Goal: Task Accomplishment & Management: Manage account settings

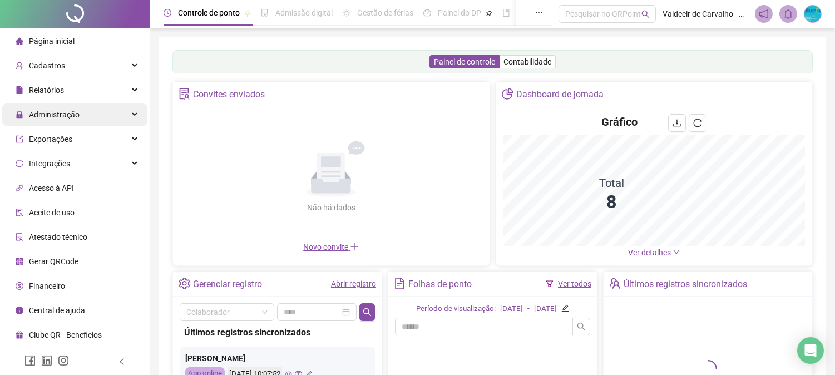
click at [107, 108] on div "Administração" at bounding box center [74, 114] width 145 height 22
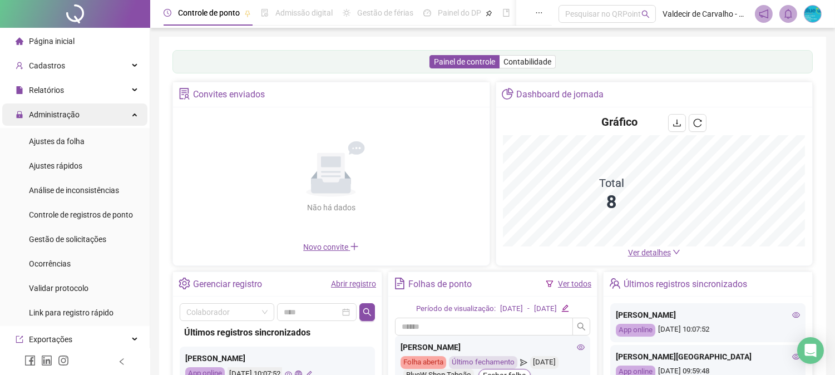
click at [103, 114] on div "Administração" at bounding box center [74, 114] width 145 height 22
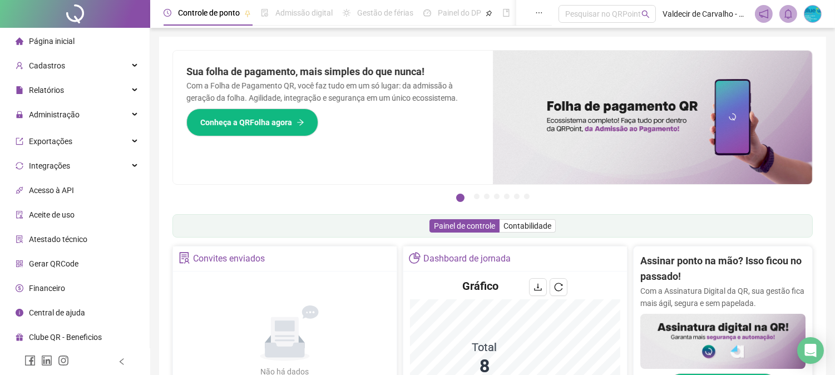
scroll to position [124, 0]
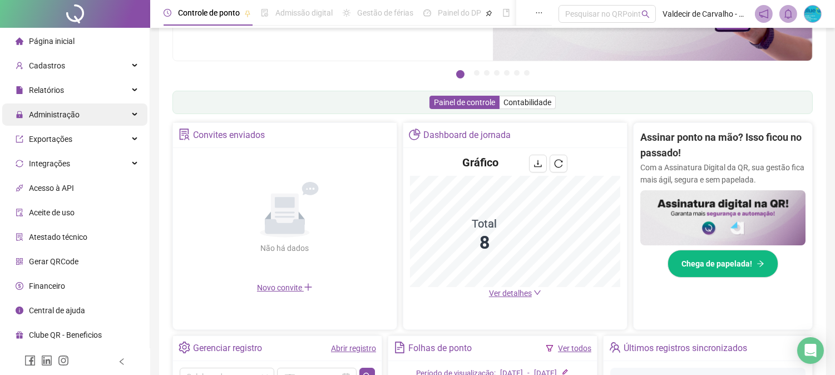
click at [69, 111] on span "Administração" at bounding box center [54, 114] width 51 height 9
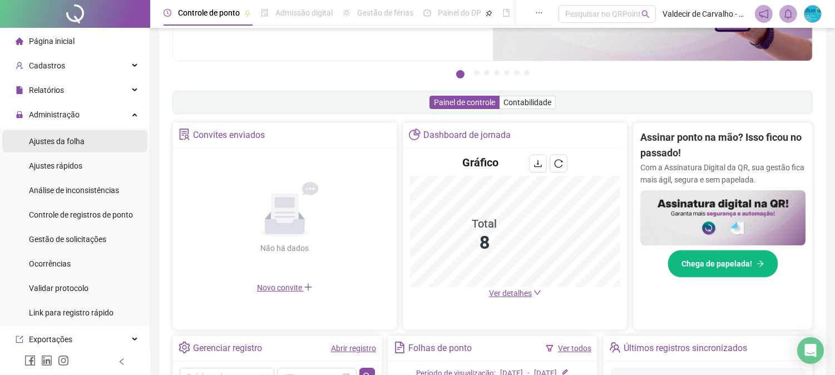
click at [77, 137] on span "Ajustes da folha" at bounding box center [57, 141] width 56 height 9
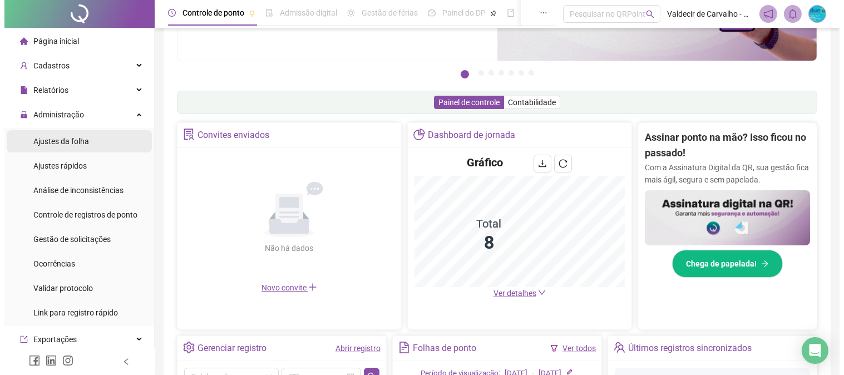
scroll to position [35, 0]
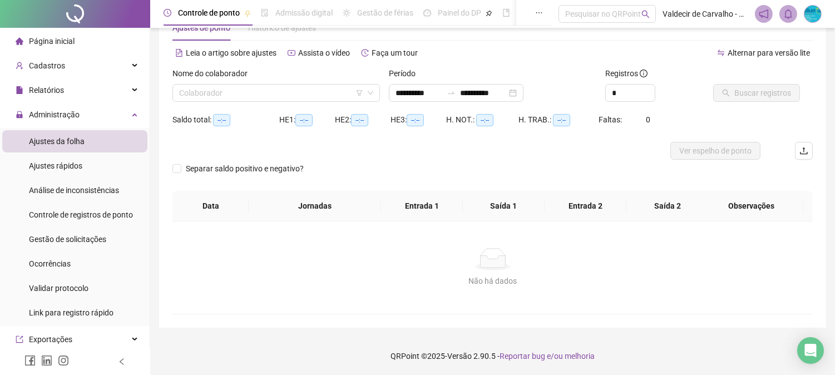
type input "**********"
click at [442, 87] on input "**********" at bounding box center [419, 93] width 47 height 12
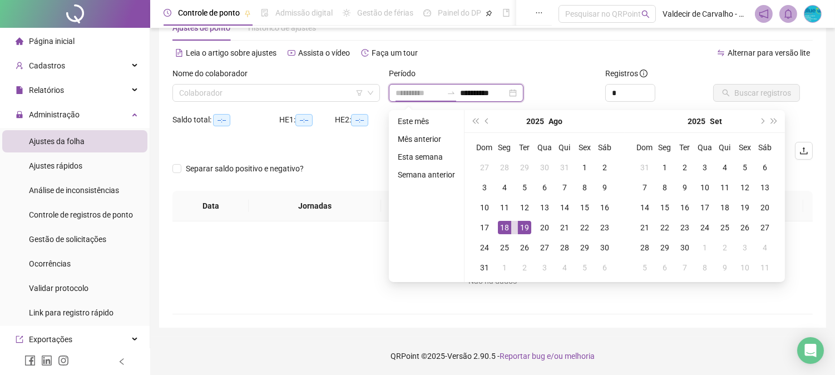
type input "**********"
click at [507, 221] on div "18" at bounding box center [504, 227] width 13 height 13
click at [507, 219] on td "18" at bounding box center [505, 228] width 20 height 20
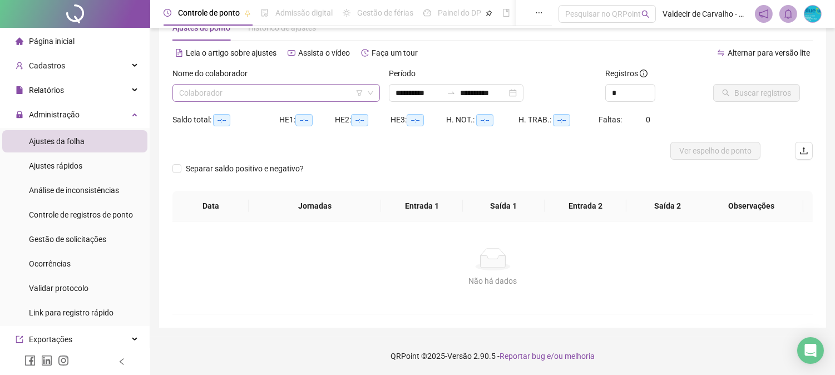
click at [209, 97] on input "search" at bounding box center [271, 93] width 184 height 17
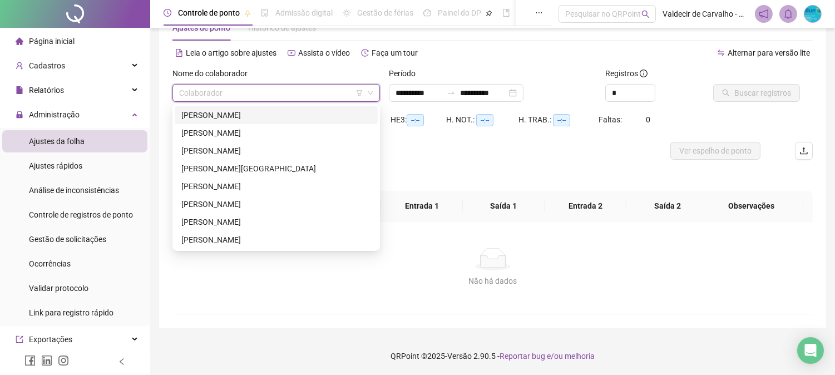
click at [231, 110] on div "[PERSON_NAME]" at bounding box center [276, 115] width 190 height 12
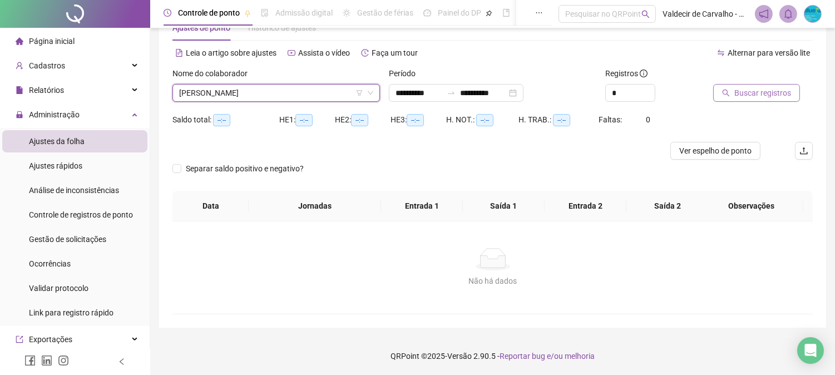
click at [720, 93] on button "Buscar registros" at bounding box center [756, 93] width 87 height 18
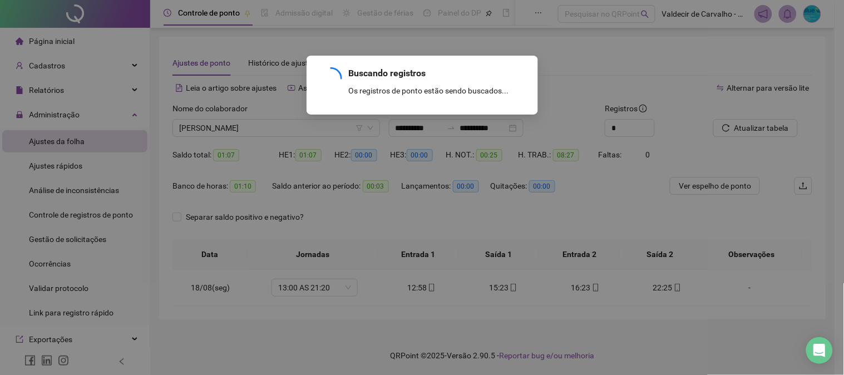
scroll to position [0, 0]
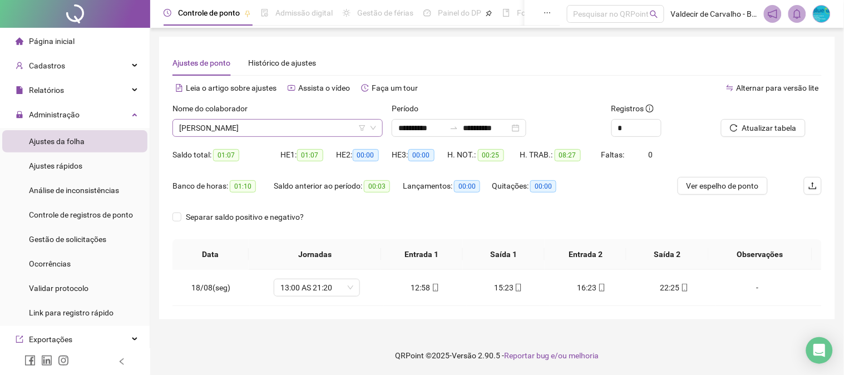
click at [333, 130] on span "[PERSON_NAME]" at bounding box center [277, 128] width 197 height 17
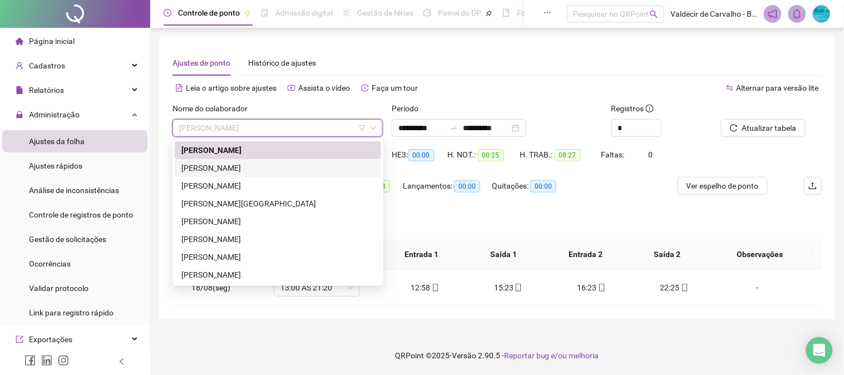
drag, startPoint x: 314, startPoint y: 167, endPoint x: 437, endPoint y: 150, distance: 124.2
click at [315, 167] on div "[PERSON_NAME]" at bounding box center [277, 168] width 193 height 12
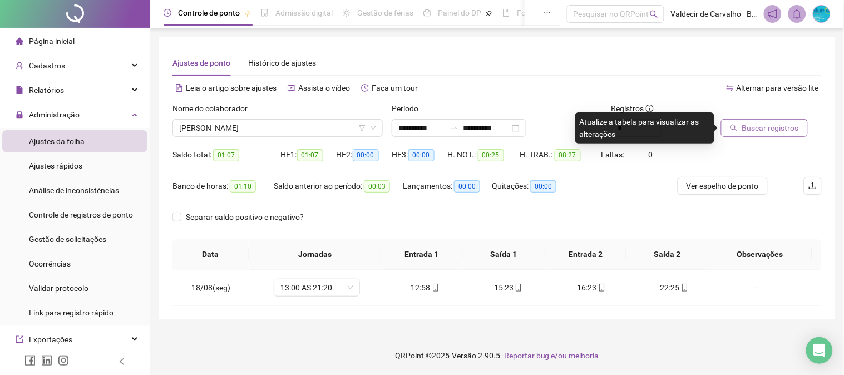
click at [756, 126] on span "Buscar registros" at bounding box center [770, 128] width 57 height 12
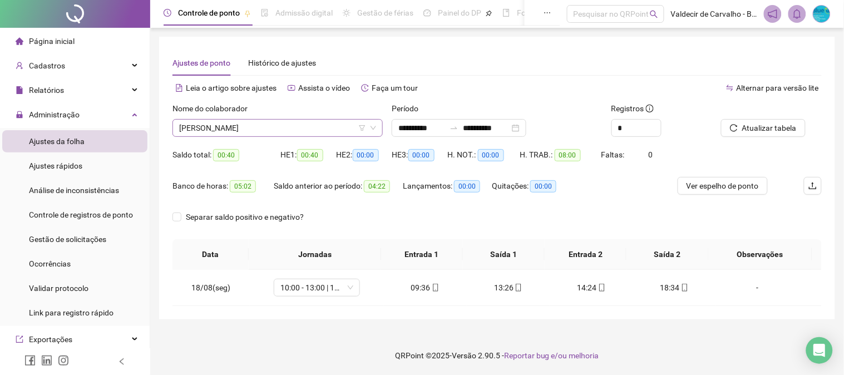
click at [313, 131] on span "[PERSON_NAME]" at bounding box center [277, 128] width 197 height 17
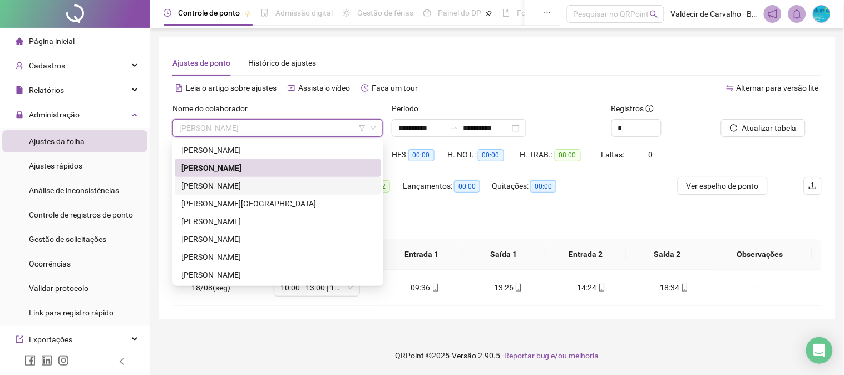
click at [295, 186] on div "[PERSON_NAME]" at bounding box center [277, 186] width 193 height 12
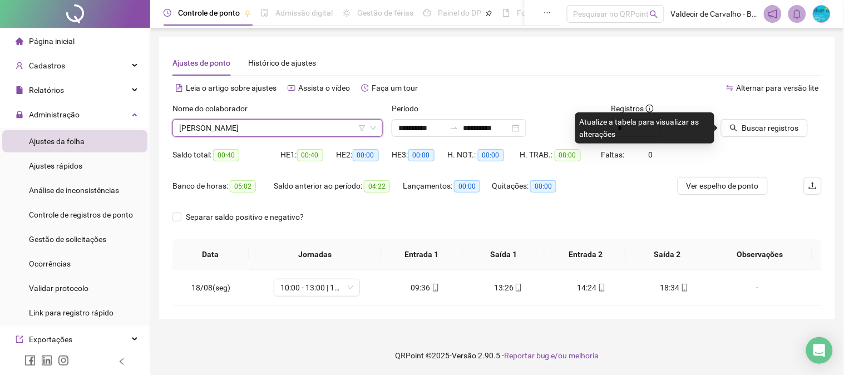
click at [820, 117] on div "Buscar registros" at bounding box center [771, 119] width 101 height 34
click at [774, 119] on button "Buscar registros" at bounding box center [764, 128] width 87 height 18
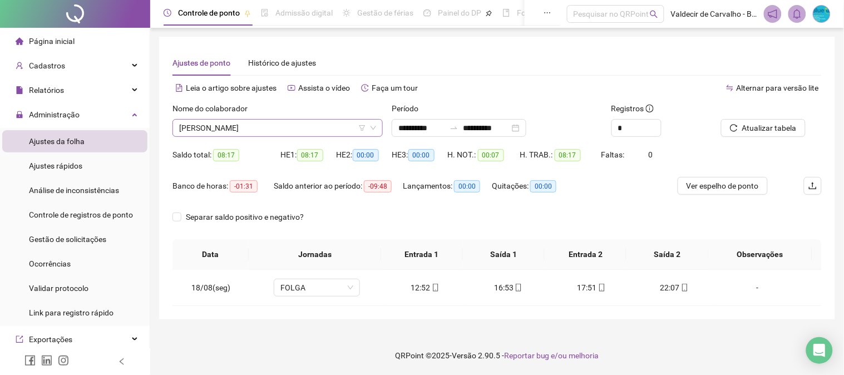
click at [285, 124] on span "[PERSON_NAME]" at bounding box center [277, 128] width 197 height 17
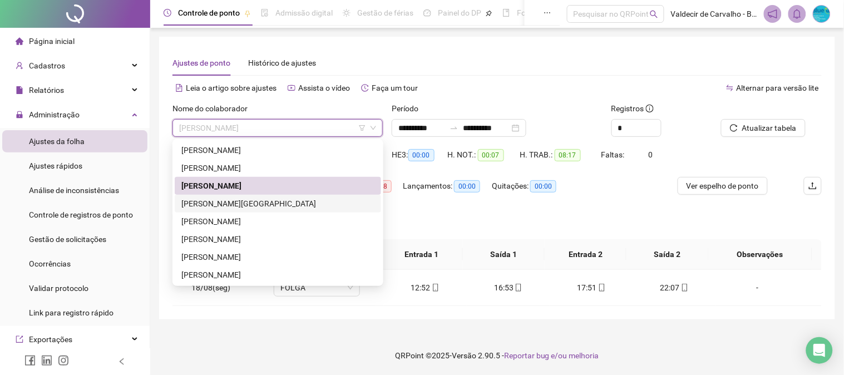
click at [242, 198] on div "[PERSON_NAME][GEOGRAPHIC_DATA]" at bounding box center [277, 204] width 193 height 12
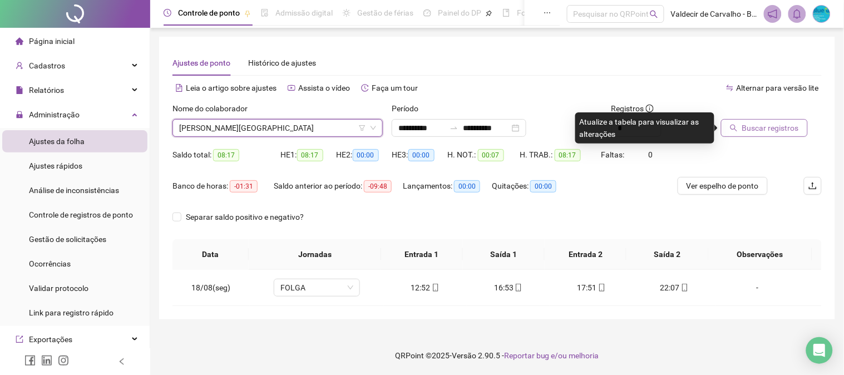
click at [764, 129] on span "Buscar registros" at bounding box center [770, 128] width 57 height 12
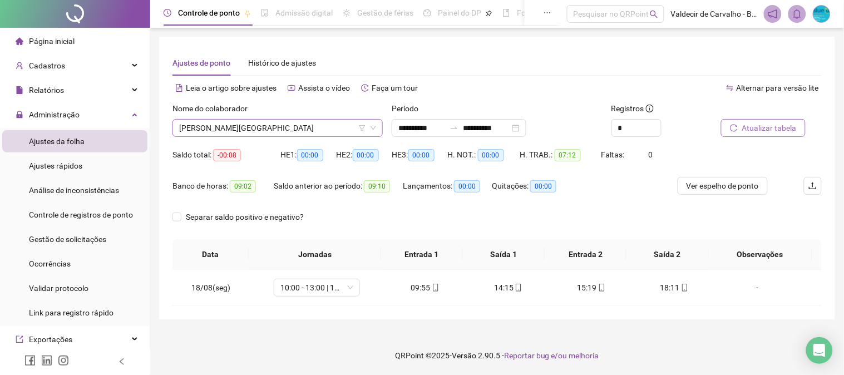
click at [314, 132] on span "[PERSON_NAME][GEOGRAPHIC_DATA]" at bounding box center [277, 128] width 197 height 17
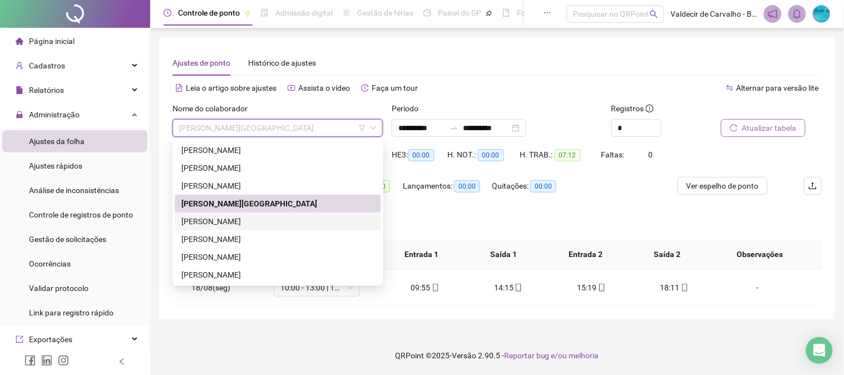
drag, startPoint x: 250, startPoint y: 219, endPoint x: 477, endPoint y: 141, distance: 239.3
click at [250, 219] on div "[PERSON_NAME]" at bounding box center [277, 221] width 193 height 12
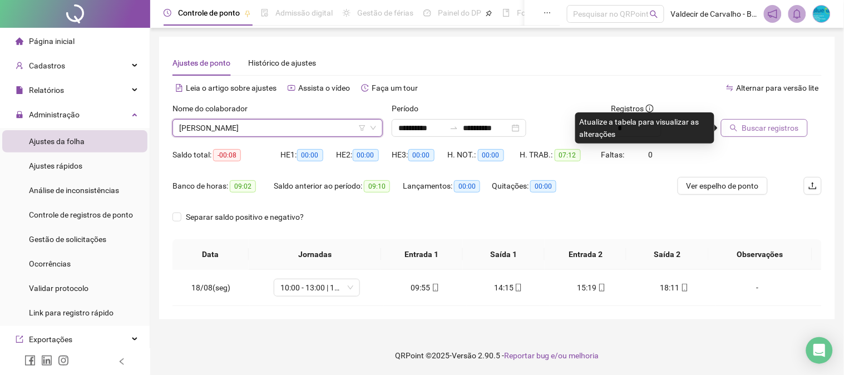
click at [761, 130] on span "Buscar registros" at bounding box center [770, 128] width 57 height 12
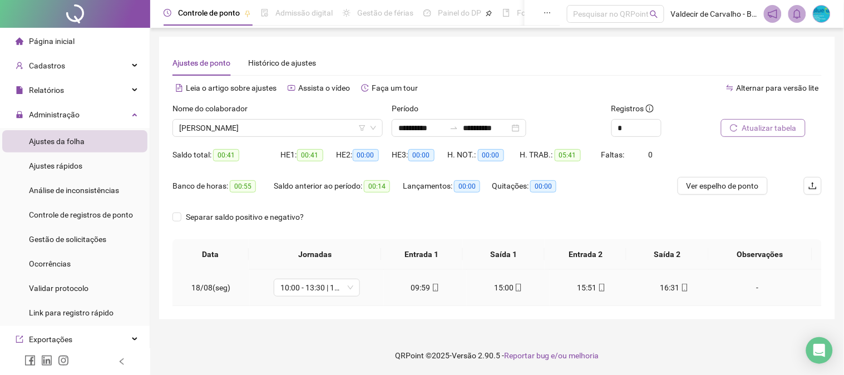
click at [683, 282] on div "16:31" at bounding box center [674, 288] width 65 height 12
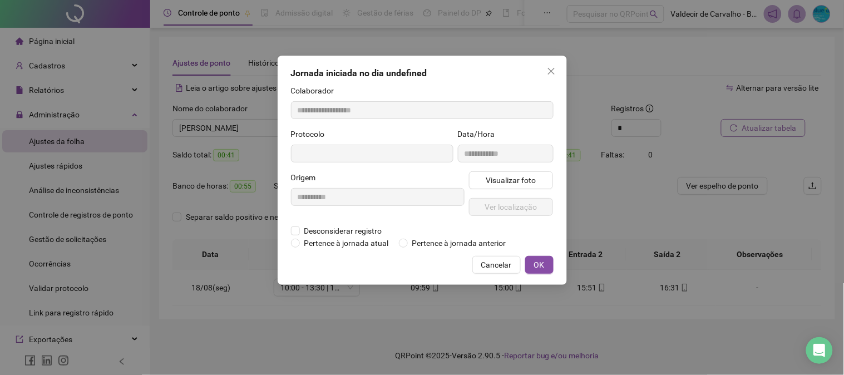
type input "**********"
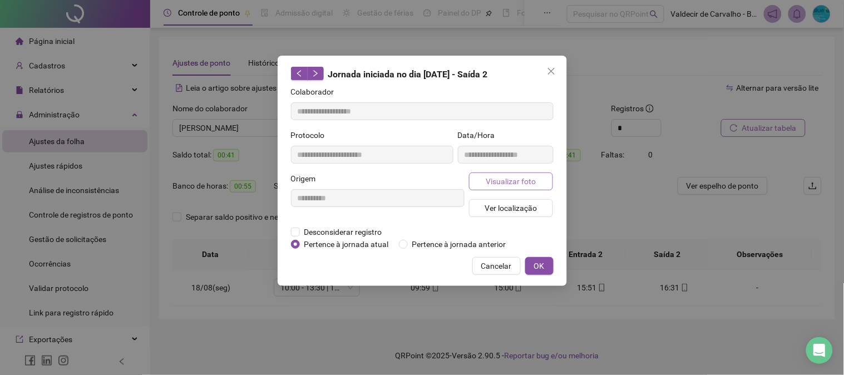
click at [505, 179] on span "Visualizar foto" at bounding box center [511, 181] width 50 height 12
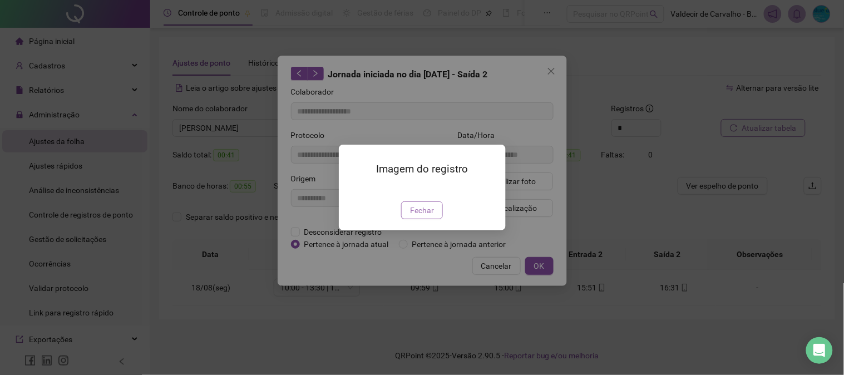
click at [423, 216] on span "Fechar" at bounding box center [422, 210] width 24 height 12
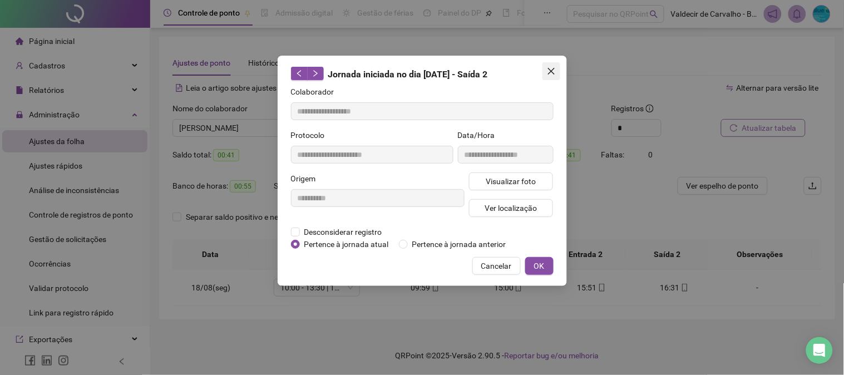
click at [542, 63] on button "Close" at bounding box center [551, 71] width 18 height 18
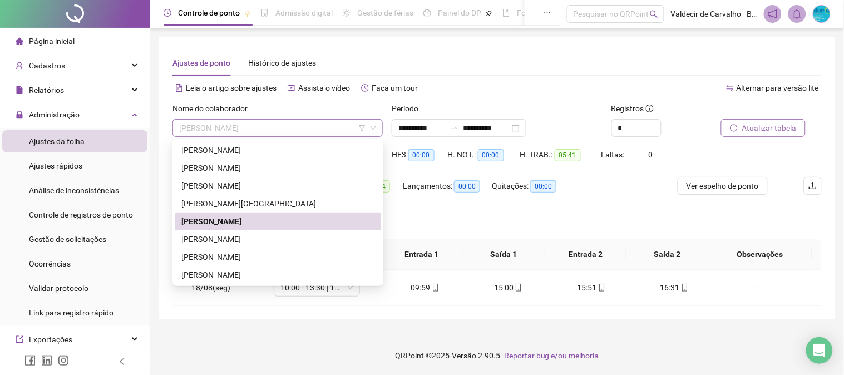
click at [232, 126] on span "[PERSON_NAME]" at bounding box center [277, 128] width 197 height 17
click at [238, 234] on div "[PERSON_NAME]" at bounding box center [277, 239] width 193 height 12
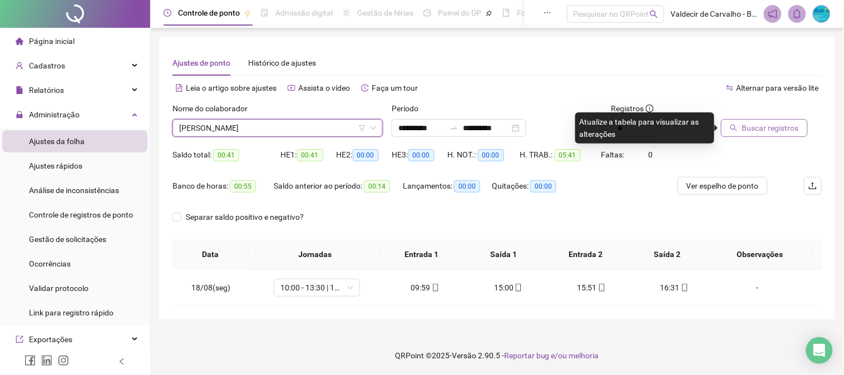
click at [741, 129] on button "Buscar registros" at bounding box center [764, 128] width 87 height 18
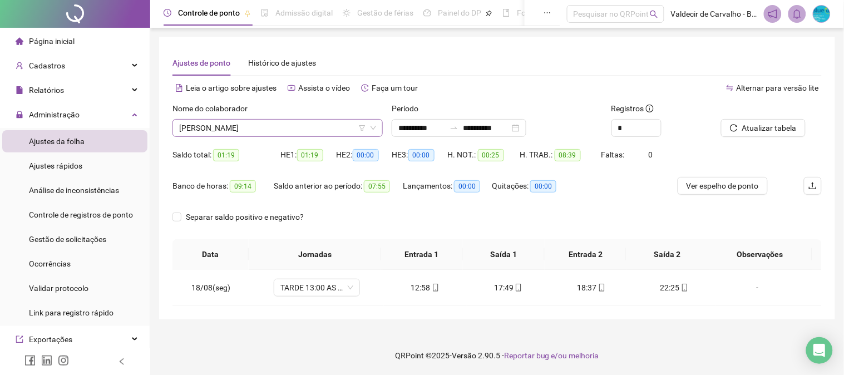
click at [309, 121] on span "[PERSON_NAME]" at bounding box center [277, 128] width 197 height 17
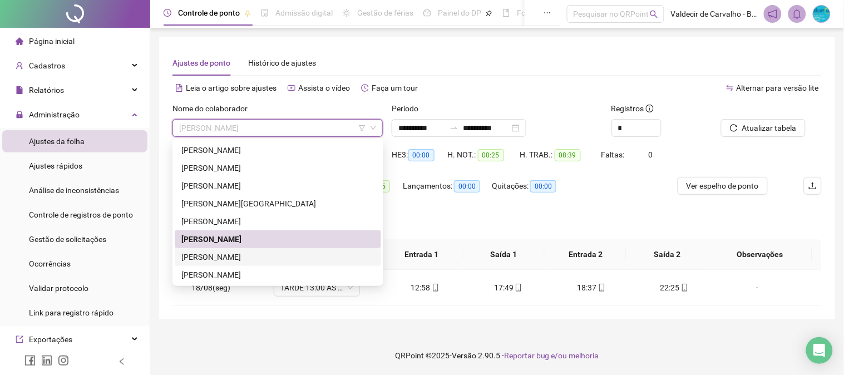
click at [270, 254] on div "[PERSON_NAME]" at bounding box center [277, 257] width 193 height 12
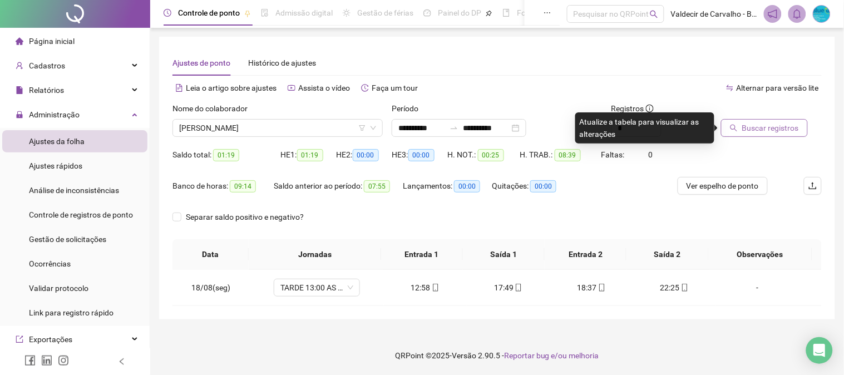
click at [742, 124] on button "Buscar registros" at bounding box center [764, 128] width 87 height 18
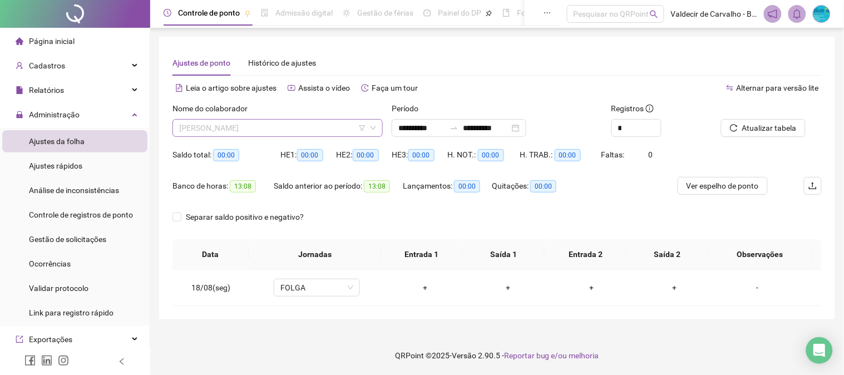
click at [288, 129] on span "[PERSON_NAME]" at bounding box center [277, 128] width 197 height 17
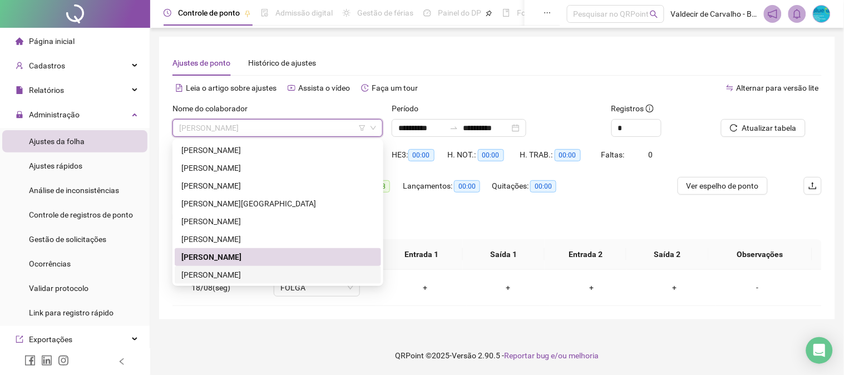
click at [258, 272] on div "[PERSON_NAME]" at bounding box center [277, 275] width 193 height 12
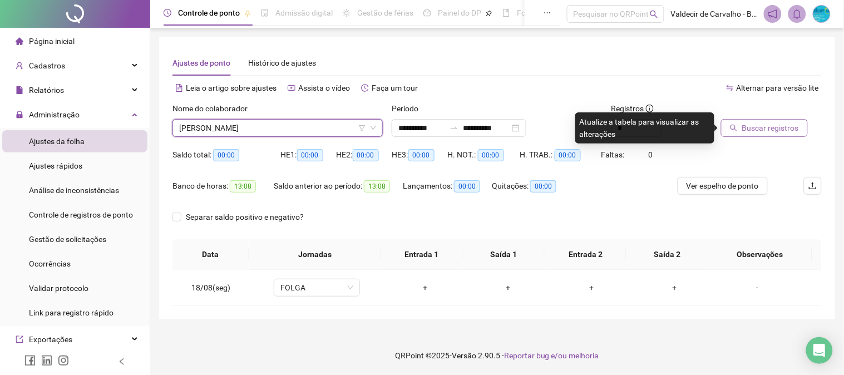
click at [724, 132] on button "Buscar registros" at bounding box center [764, 128] width 87 height 18
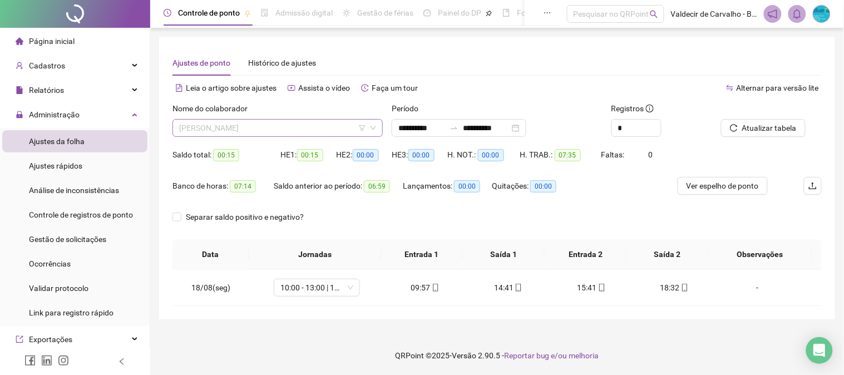
click at [221, 123] on span "[PERSON_NAME]" at bounding box center [277, 128] width 197 height 17
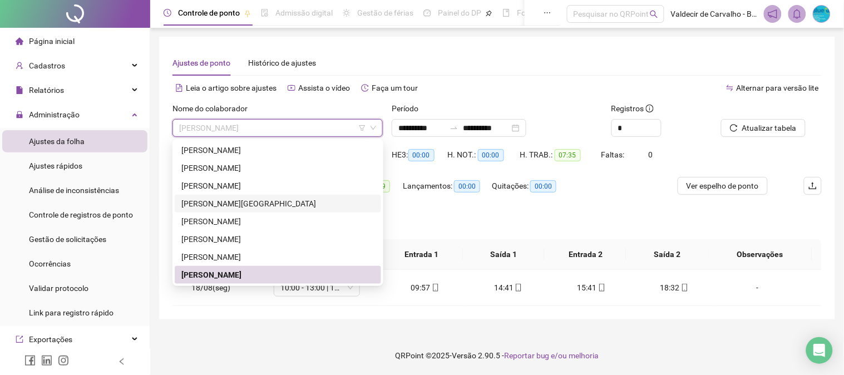
drag, startPoint x: 262, startPoint y: 201, endPoint x: 373, endPoint y: 168, distance: 116.2
click at [263, 201] on div "[PERSON_NAME][GEOGRAPHIC_DATA]" at bounding box center [277, 204] width 193 height 12
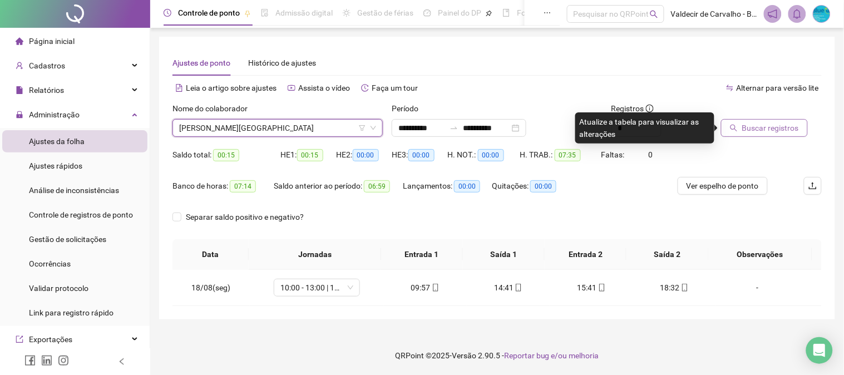
click at [763, 125] on span "Buscar registros" at bounding box center [770, 128] width 57 height 12
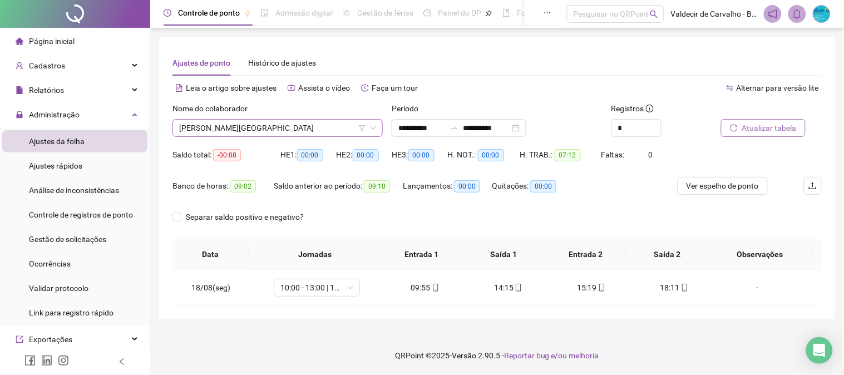
click at [259, 125] on span "[PERSON_NAME][GEOGRAPHIC_DATA]" at bounding box center [277, 128] width 197 height 17
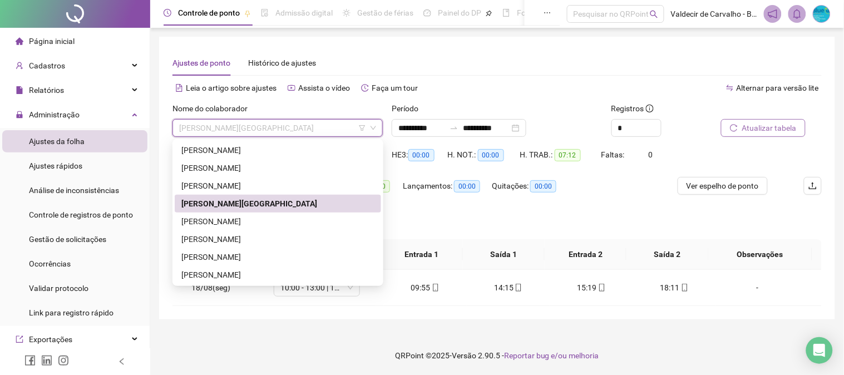
click at [248, 198] on div "[PERSON_NAME][GEOGRAPHIC_DATA]" at bounding box center [277, 204] width 193 height 12
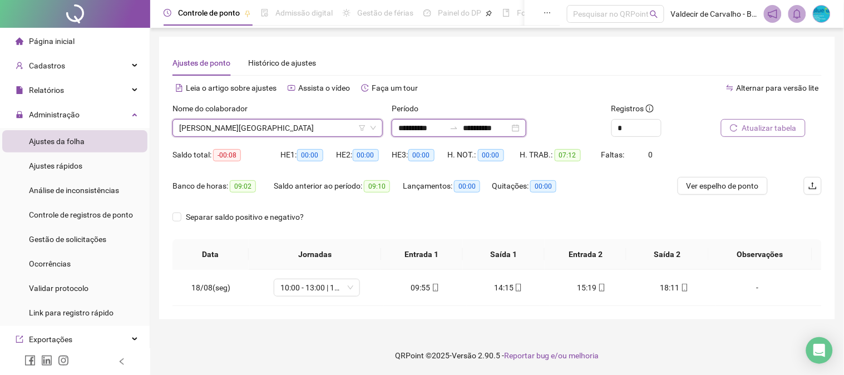
click at [477, 128] on input "**********" at bounding box center [486, 128] width 47 height 12
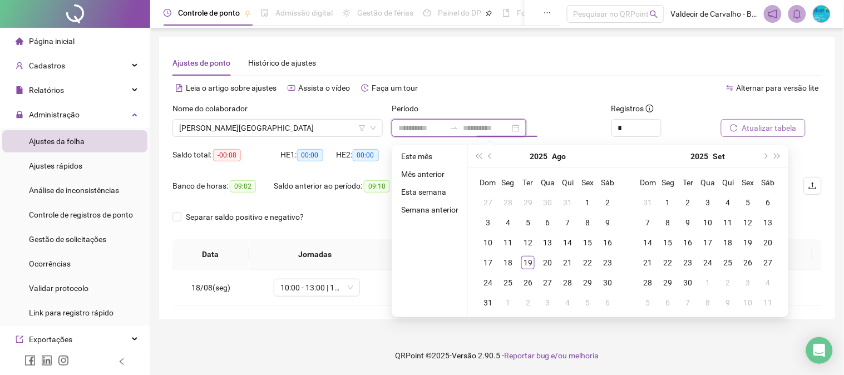
type input "**********"
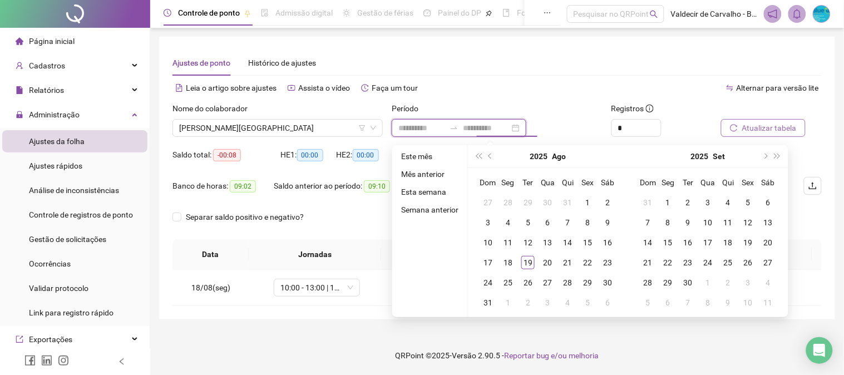
type input "**********"
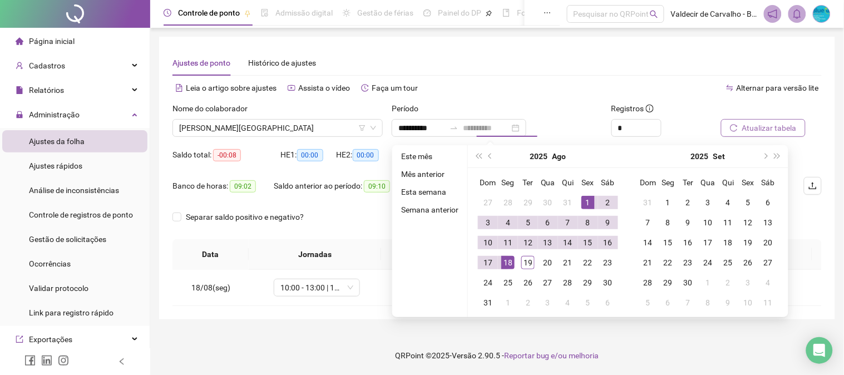
click at [586, 202] on div "1" at bounding box center [587, 202] width 13 height 13
click at [529, 262] on div "19" at bounding box center [527, 262] width 13 height 13
type input "**********"
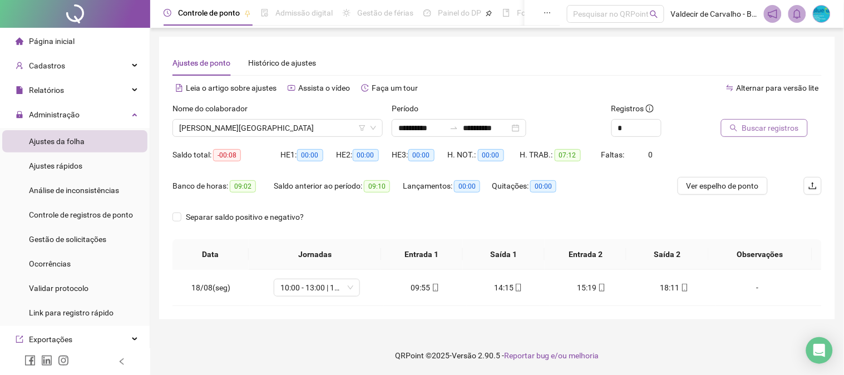
click at [729, 125] on button "Buscar registros" at bounding box center [764, 128] width 87 height 18
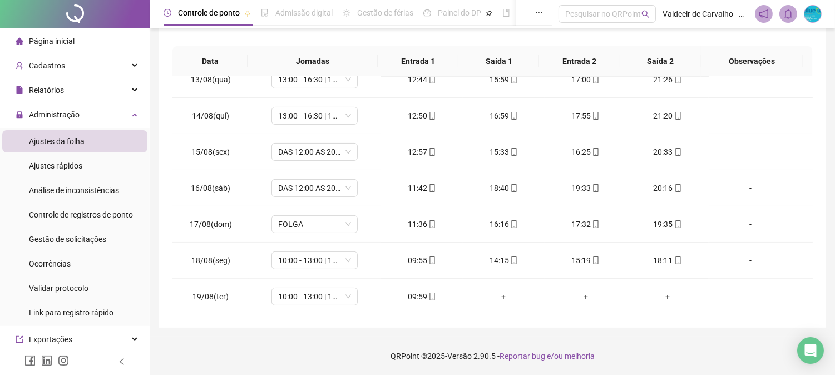
scroll to position [451, 0]
click at [333, 219] on span "FOLGA" at bounding box center [314, 223] width 73 height 17
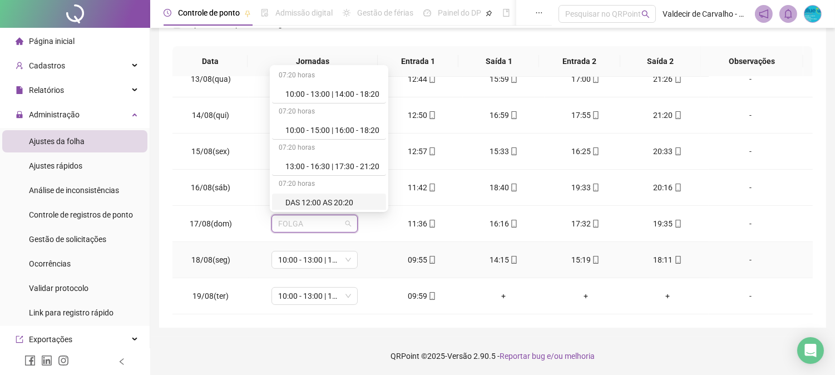
click at [377, 248] on td "10:00 - 13:00 | 14:00 - 18:20" at bounding box center [315, 260] width 132 height 36
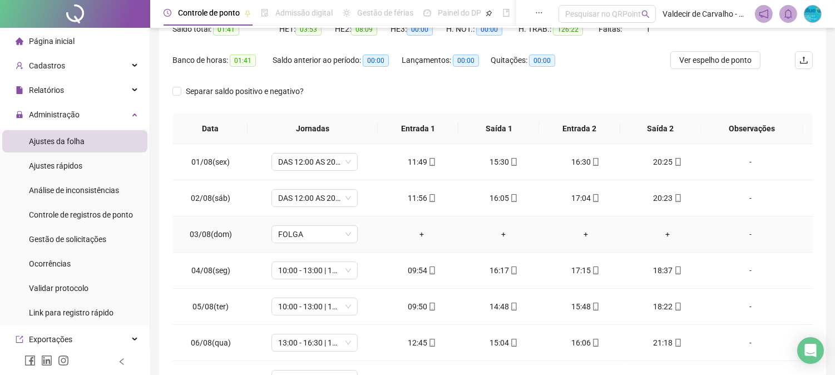
scroll to position [0, 0]
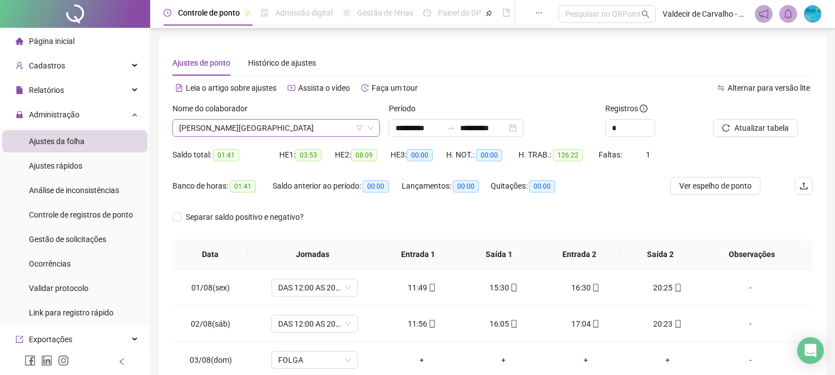
click at [289, 124] on span "[PERSON_NAME][GEOGRAPHIC_DATA]" at bounding box center [276, 128] width 194 height 17
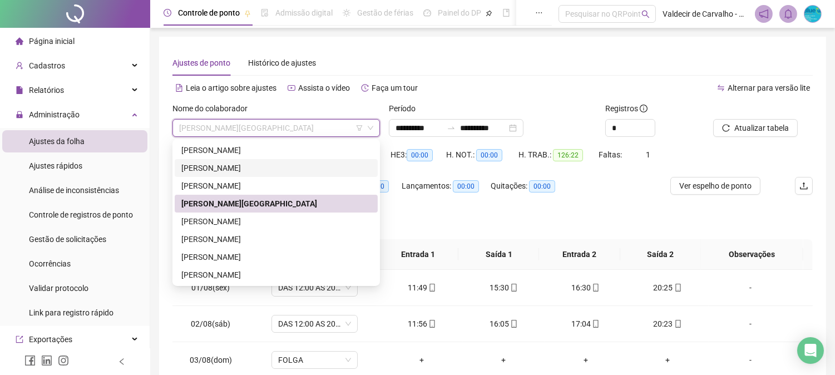
click at [289, 167] on div "[PERSON_NAME]" at bounding box center [276, 168] width 190 height 12
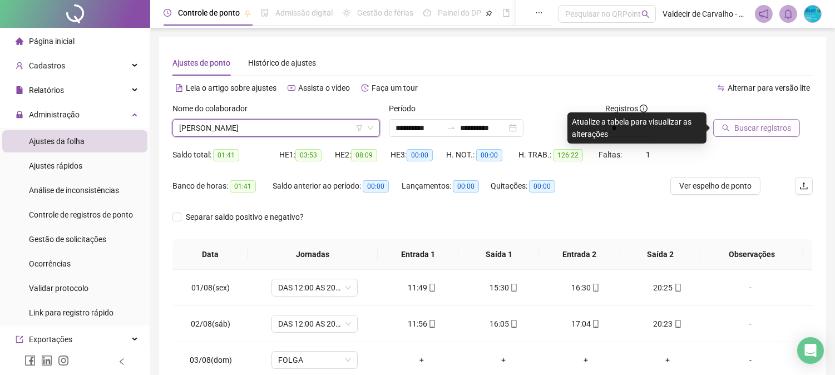
click at [735, 131] on span "Buscar registros" at bounding box center [762, 128] width 57 height 12
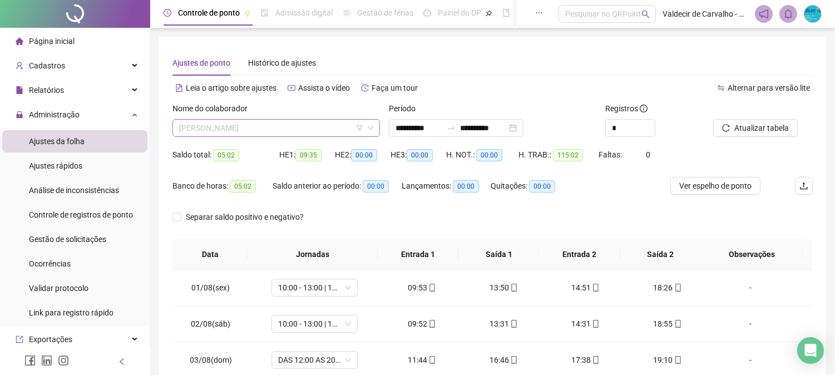
click at [324, 129] on span "[PERSON_NAME]" at bounding box center [276, 128] width 194 height 17
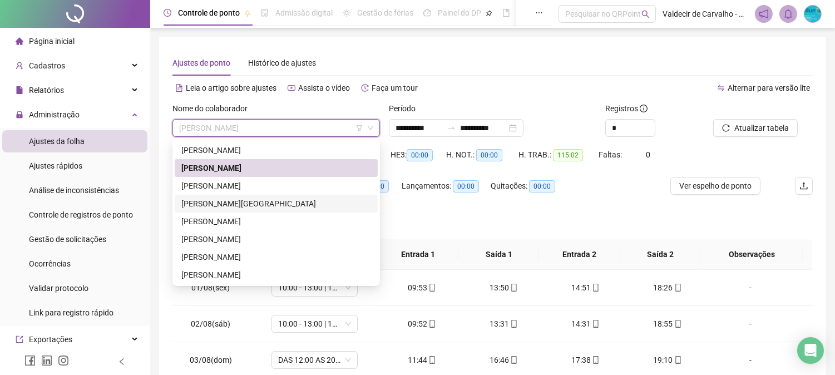
drag, startPoint x: 303, startPoint y: 201, endPoint x: 372, endPoint y: 198, distance: 69.0
click at [303, 201] on div "[PERSON_NAME][GEOGRAPHIC_DATA]" at bounding box center [276, 204] width 190 height 12
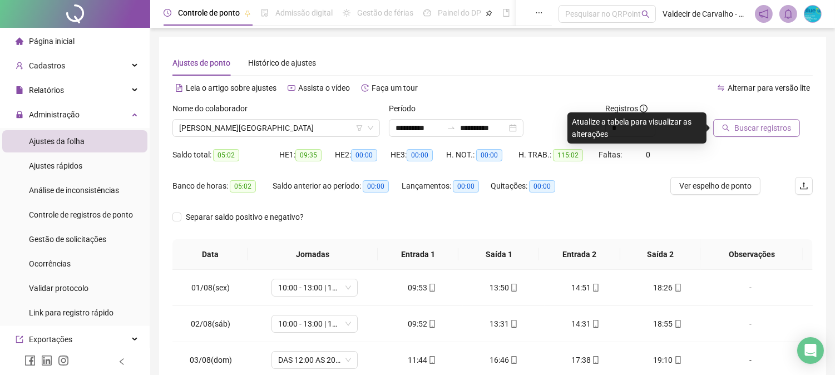
click at [725, 129] on icon "search" at bounding box center [726, 128] width 8 height 8
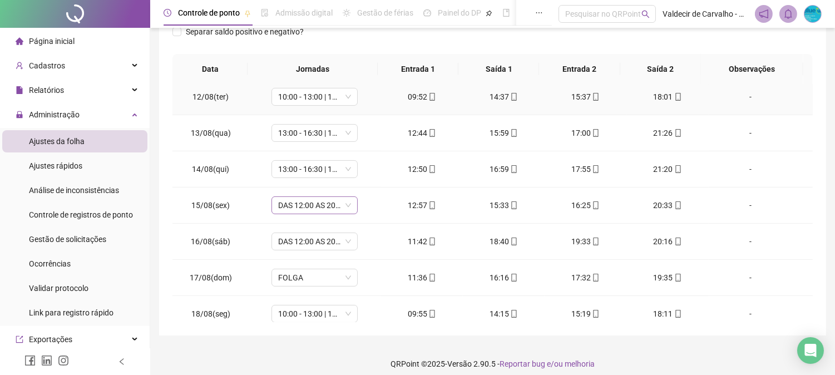
scroll to position [451, 0]
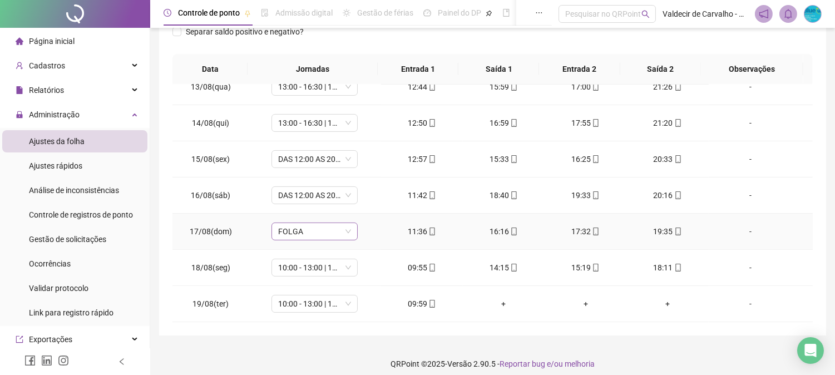
click at [326, 232] on span "FOLGA" at bounding box center [314, 231] width 73 height 17
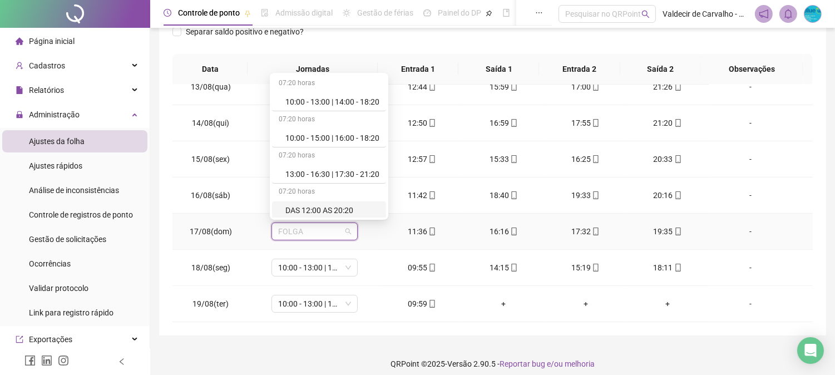
drag, startPoint x: 324, startPoint y: 212, endPoint x: 472, endPoint y: 175, distance: 152.6
click at [324, 210] on div "DAS 12:00 AS 20:20" at bounding box center [332, 210] width 94 height 12
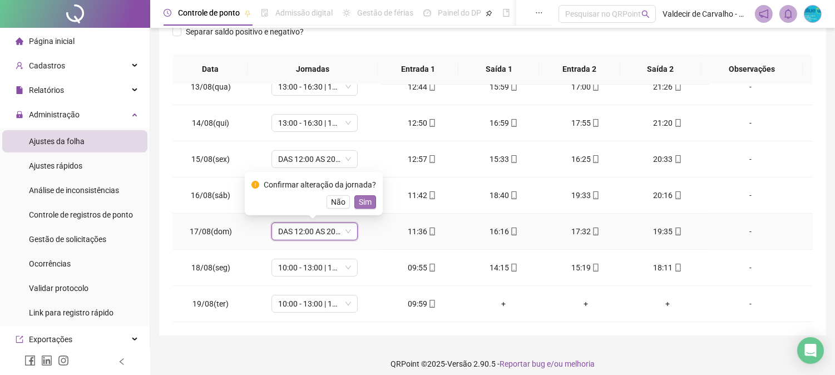
click at [364, 200] on span "Sim" at bounding box center [365, 202] width 13 height 12
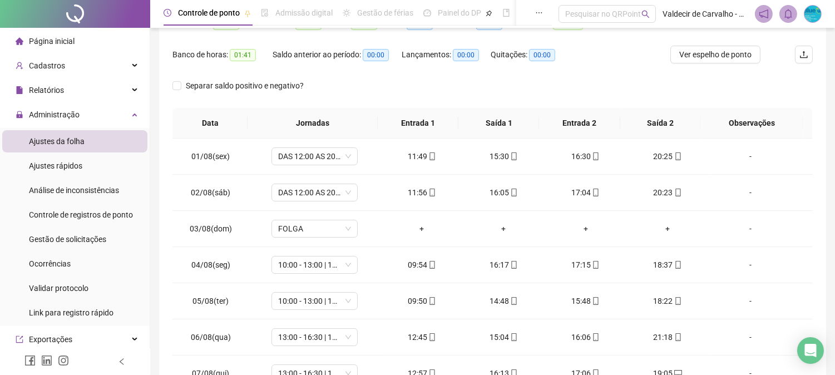
scroll to position [0, 0]
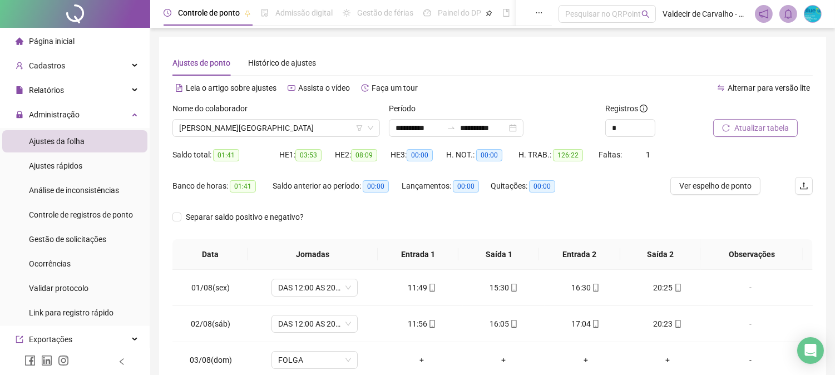
click at [742, 128] on span "Atualizar tabela" at bounding box center [761, 128] width 55 height 12
click at [442, 125] on input "**********" at bounding box center [419, 128] width 47 height 12
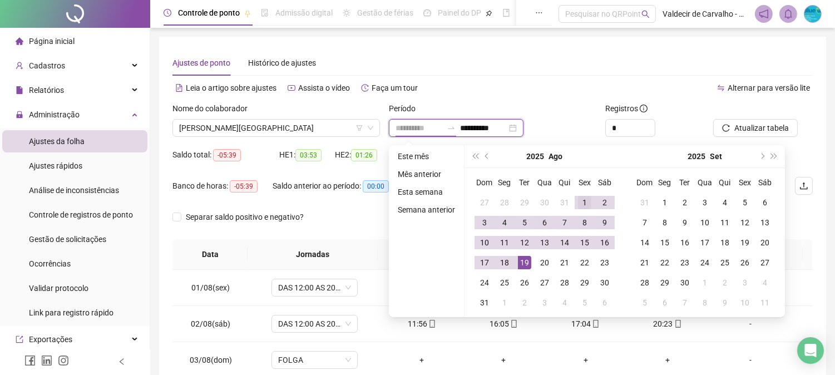
type input "**********"
click at [586, 193] on td "1" at bounding box center [585, 203] width 20 height 20
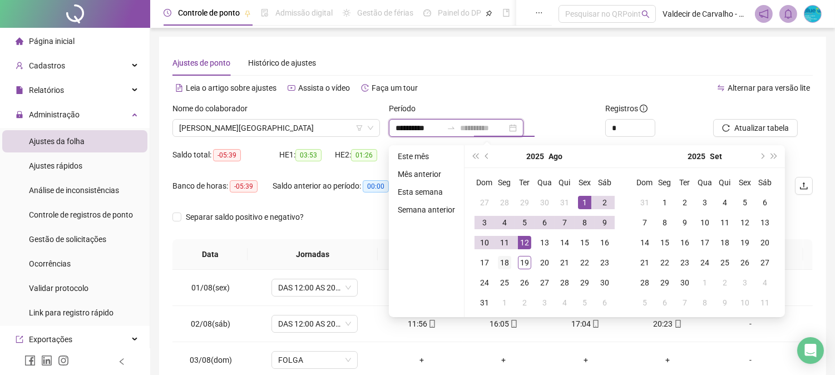
type input "**********"
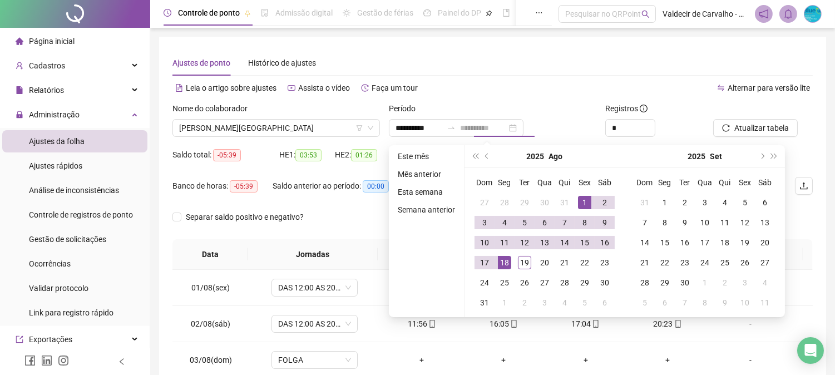
click at [502, 265] on div "18" at bounding box center [504, 262] width 13 height 13
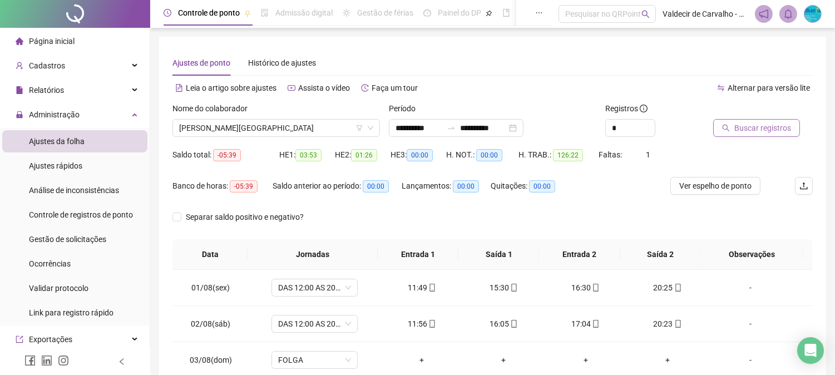
click at [755, 125] on span "Buscar registros" at bounding box center [762, 128] width 57 height 12
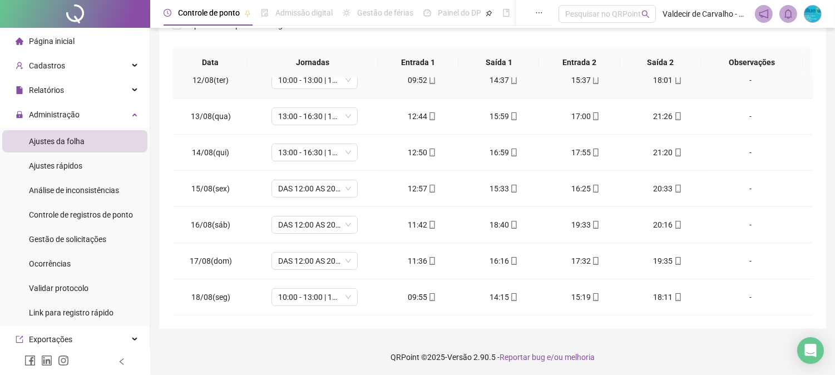
scroll to position [193, 0]
